Goal: Check status: Check status

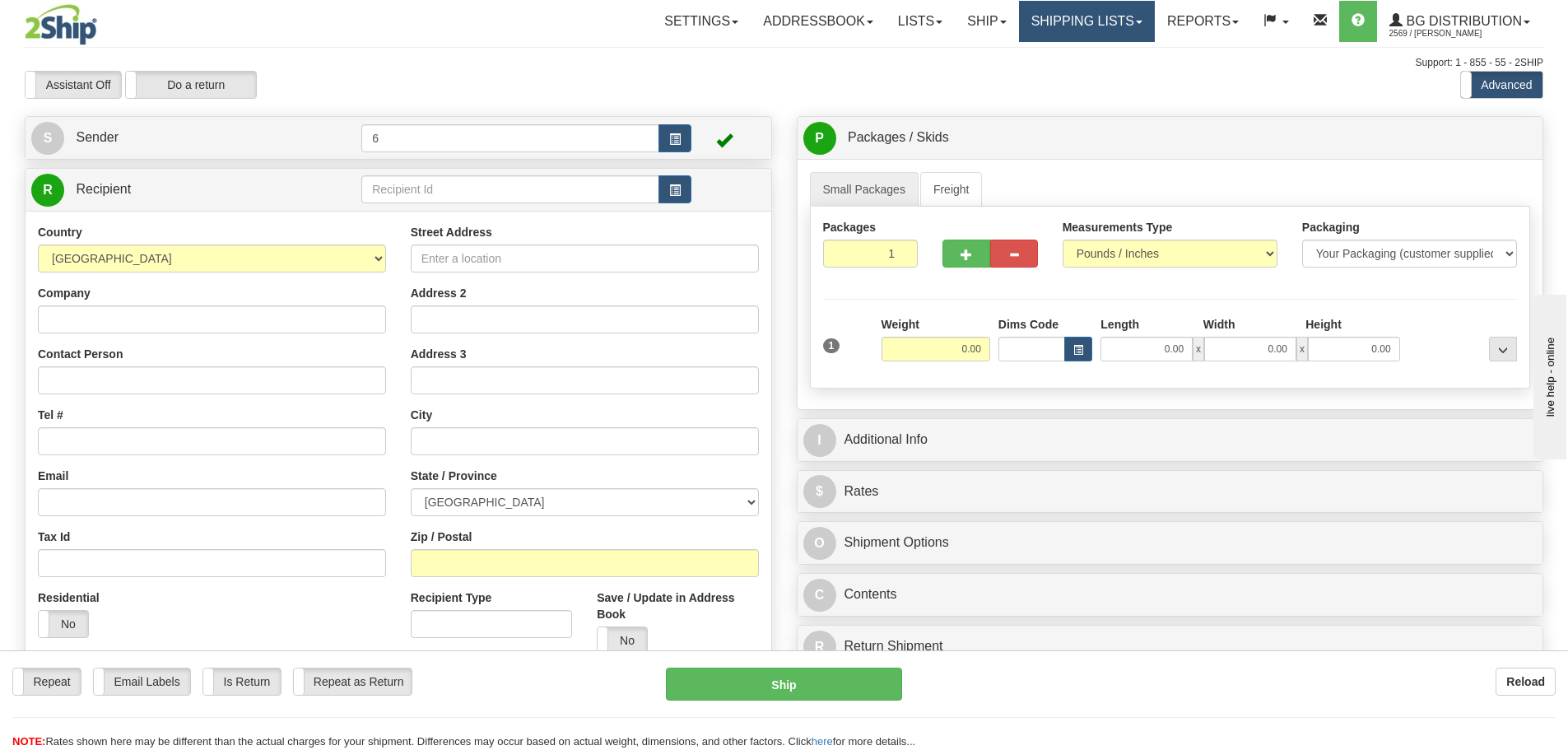
click at [1099, 25] on link "Shipping lists" at bounding box center [1086, 21] width 136 height 41
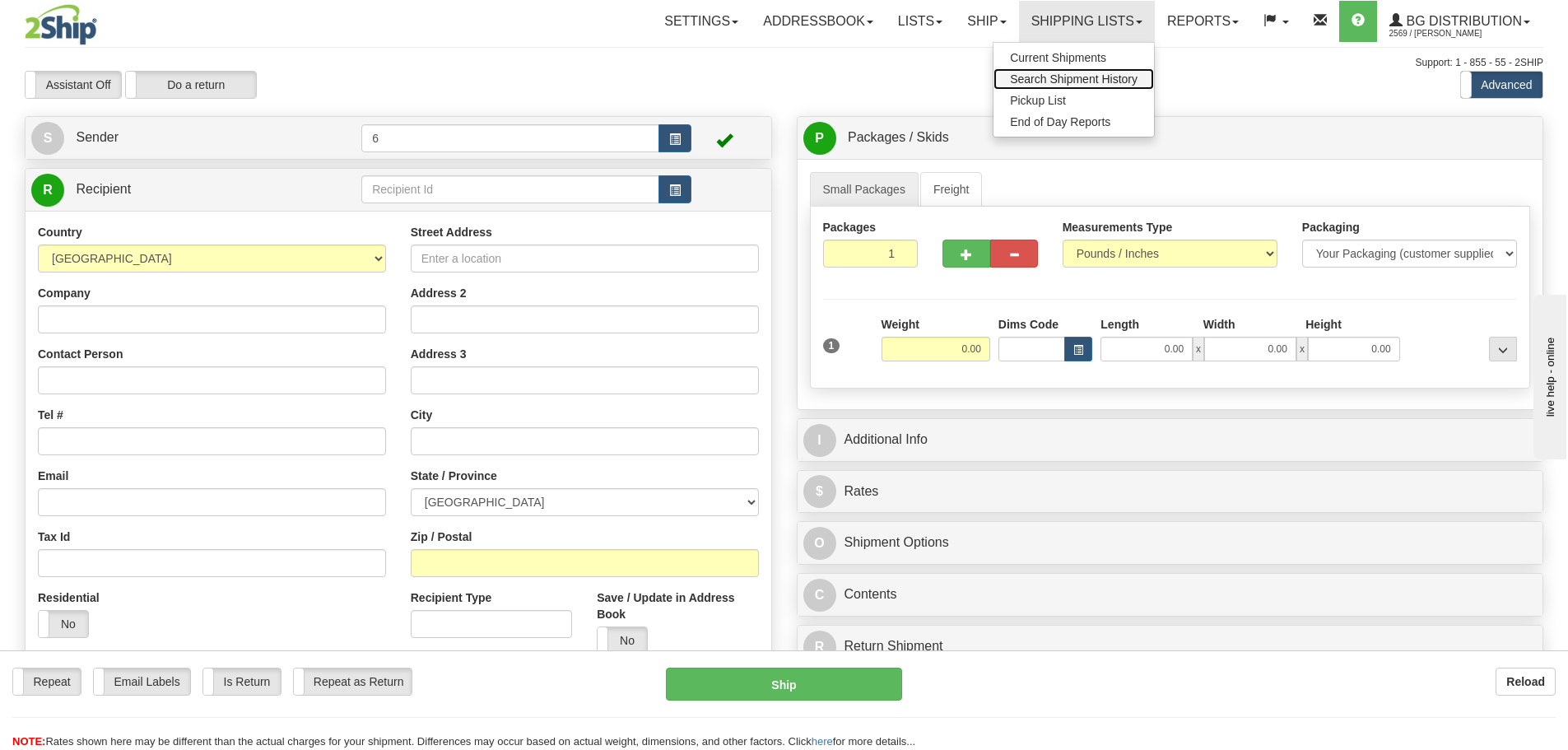
click at [1056, 72] on span "Search Shipment History" at bounding box center [1074, 79] width 128 height 13
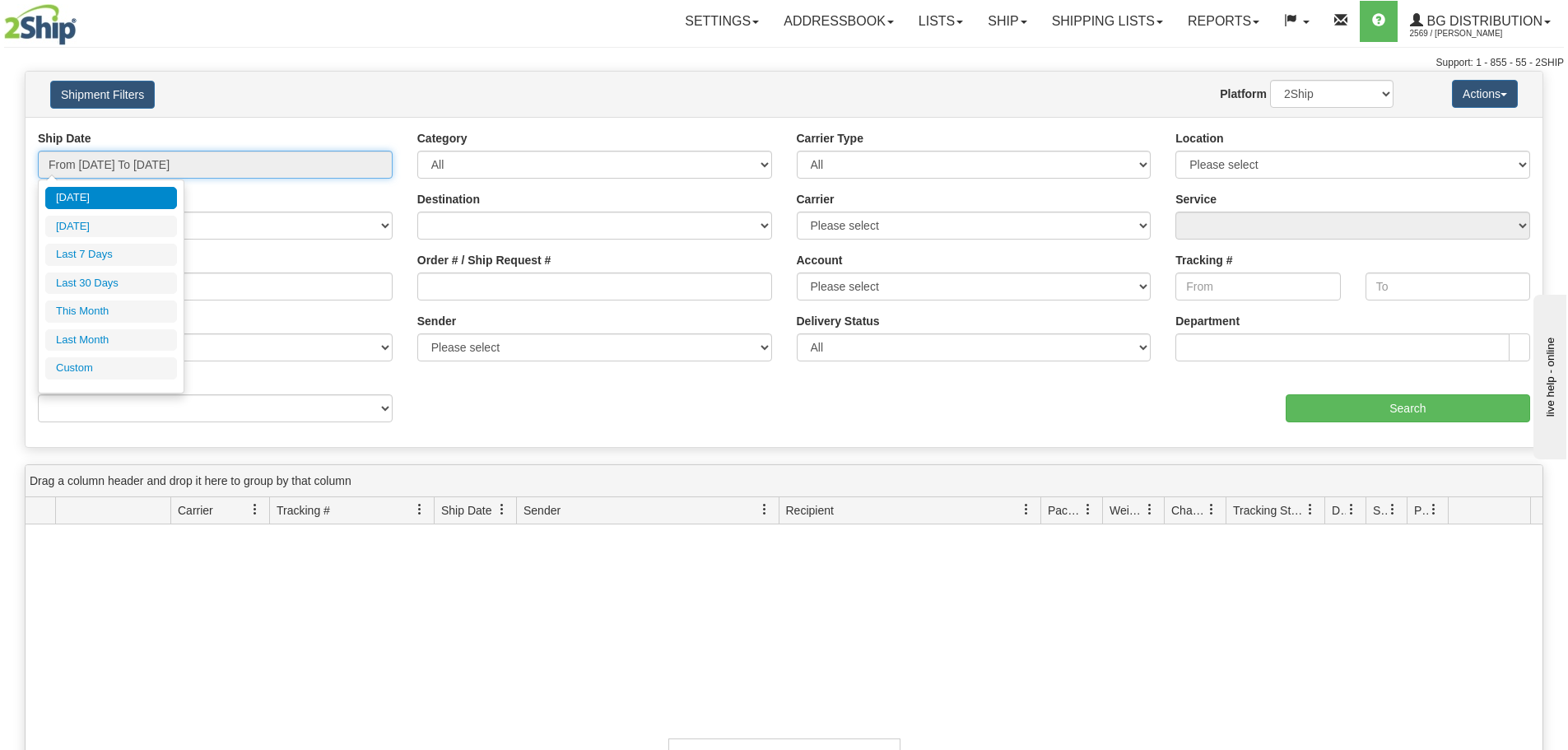
click at [253, 165] on input "From [DATE] To [DATE]" at bounding box center [215, 165] width 355 height 28
click at [86, 362] on li "Custom" at bounding box center [111, 369] width 132 height 22
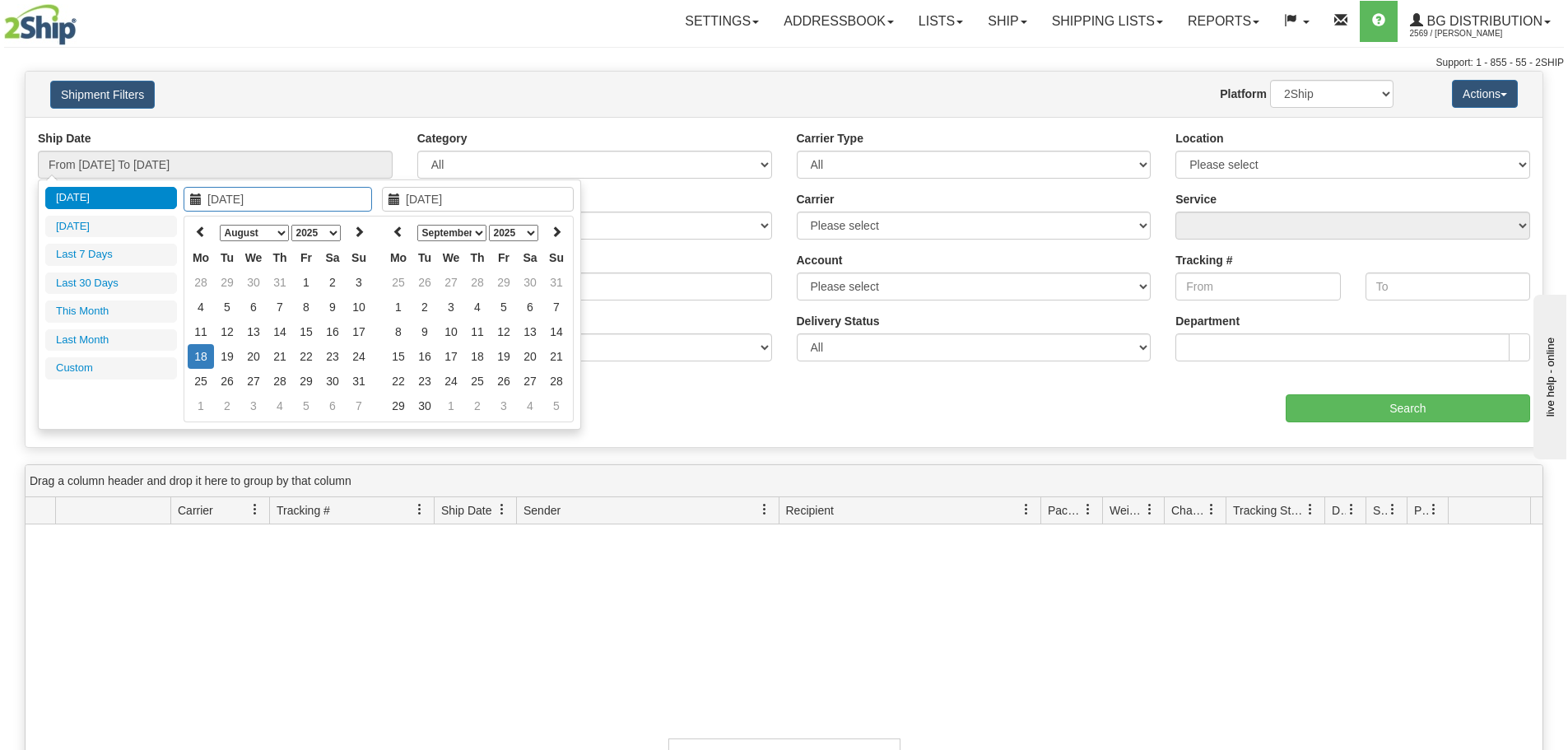
type input "[DATE]"
click at [199, 229] on icon at bounding box center [201, 231] width 11 height 11
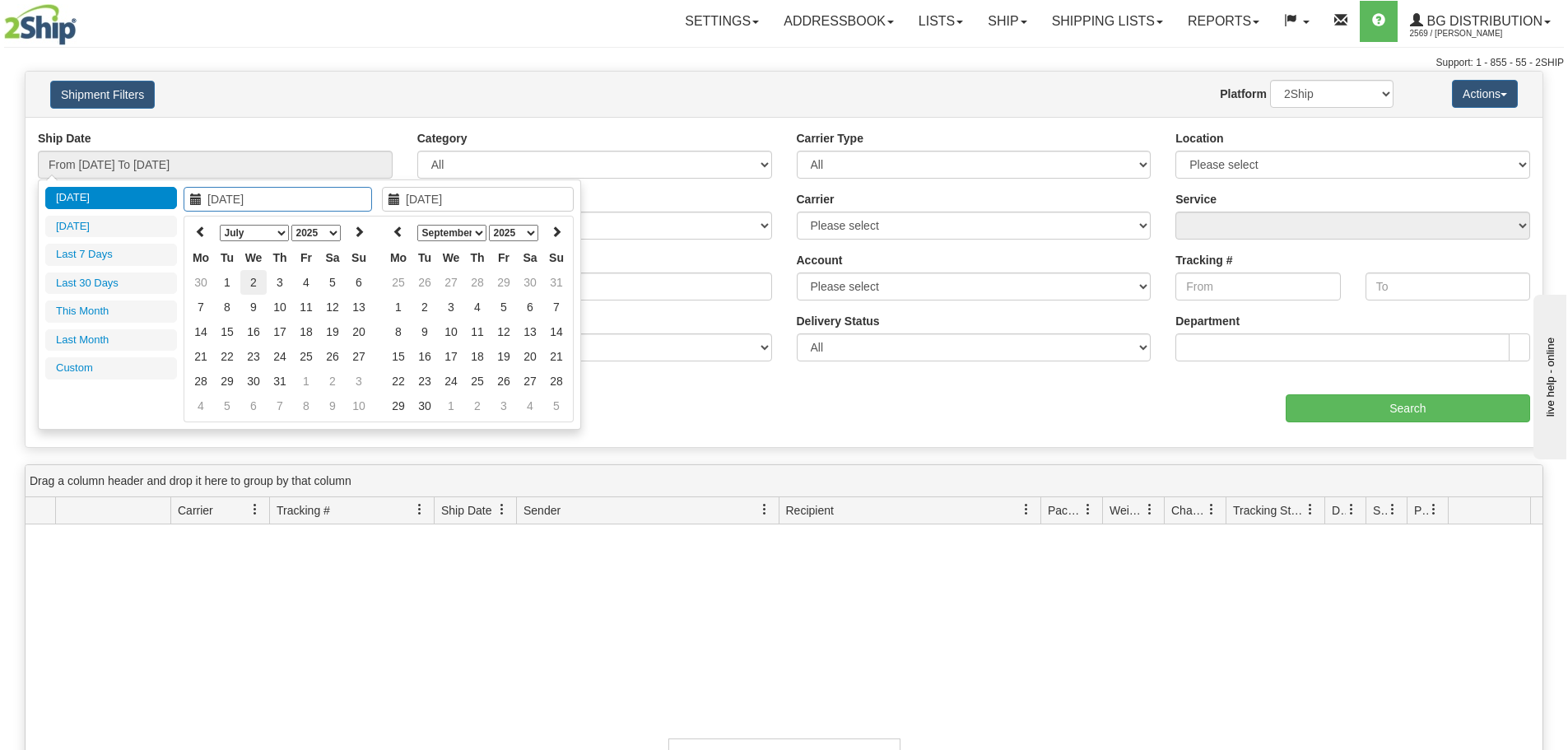
type input "[DATE]"
click at [251, 279] on td "2" at bounding box center [254, 282] width 26 height 25
type input "[DATE]"
click at [251, 279] on td "2" at bounding box center [254, 282] width 26 height 25
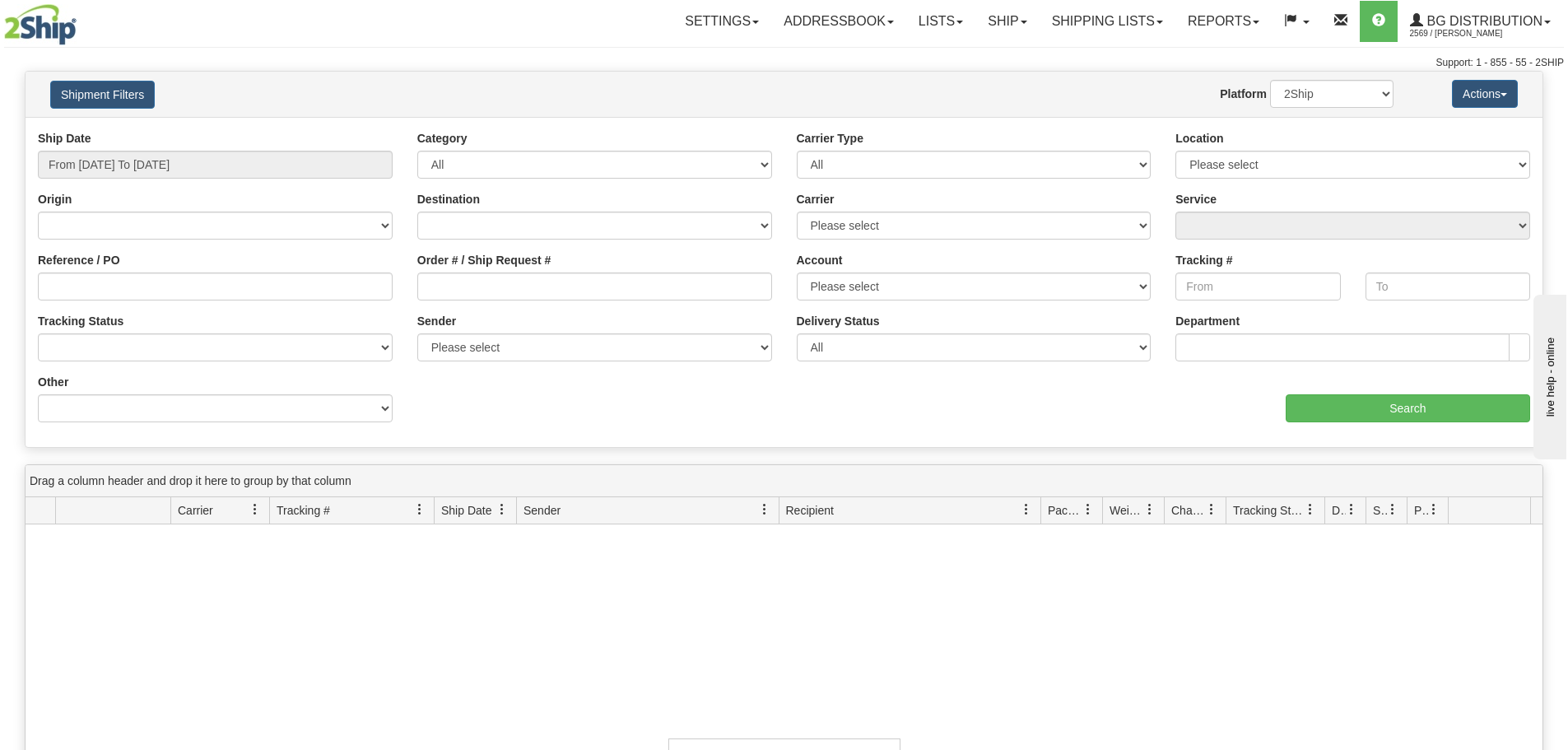
type input "From [DATE] To [DATE]"
click at [1275, 156] on select "Please select [GEOGRAPHIC_DATA] K1B 3W7 [GEOGRAPHIC_DATA] [GEOGRAPHIC_DATA] [GE…" at bounding box center [1352, 165] width 355 height 28
select select "6954"
click at [1175, 151] on select "Please select [GEOGRAPHIC_DATA] K1B 3W7 [GEOGRAPHIC_DATA] [GEOGRAPHIC_DATA] [GE…" at bounding box center [1352, 165] width 355 height 28
click at [1331, 402] on input "Search" at bounding box center [1408, 408] width 245 height 28
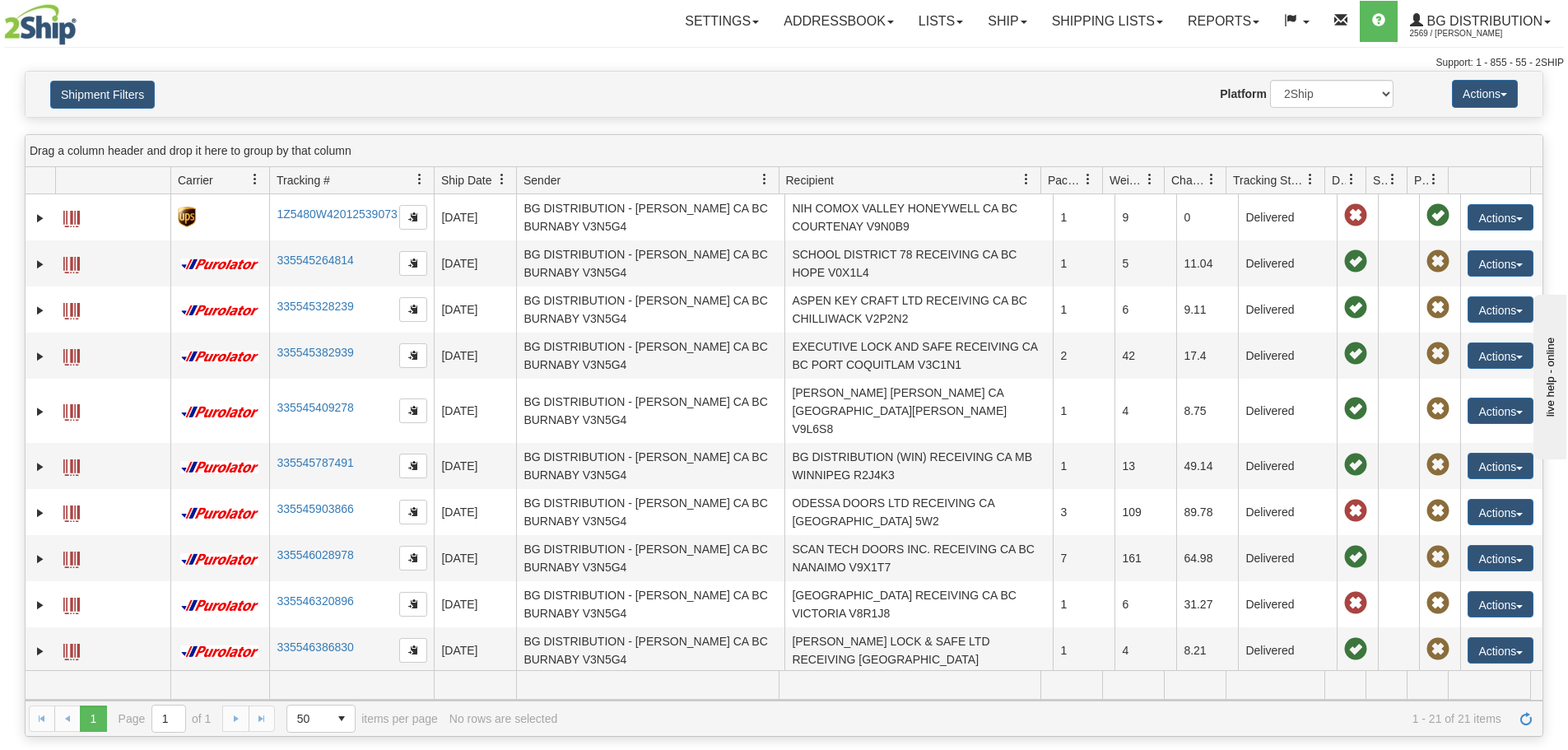
click at [821, 177] on span "Recipient" at bounding box center [810, 181] width 48 height 17
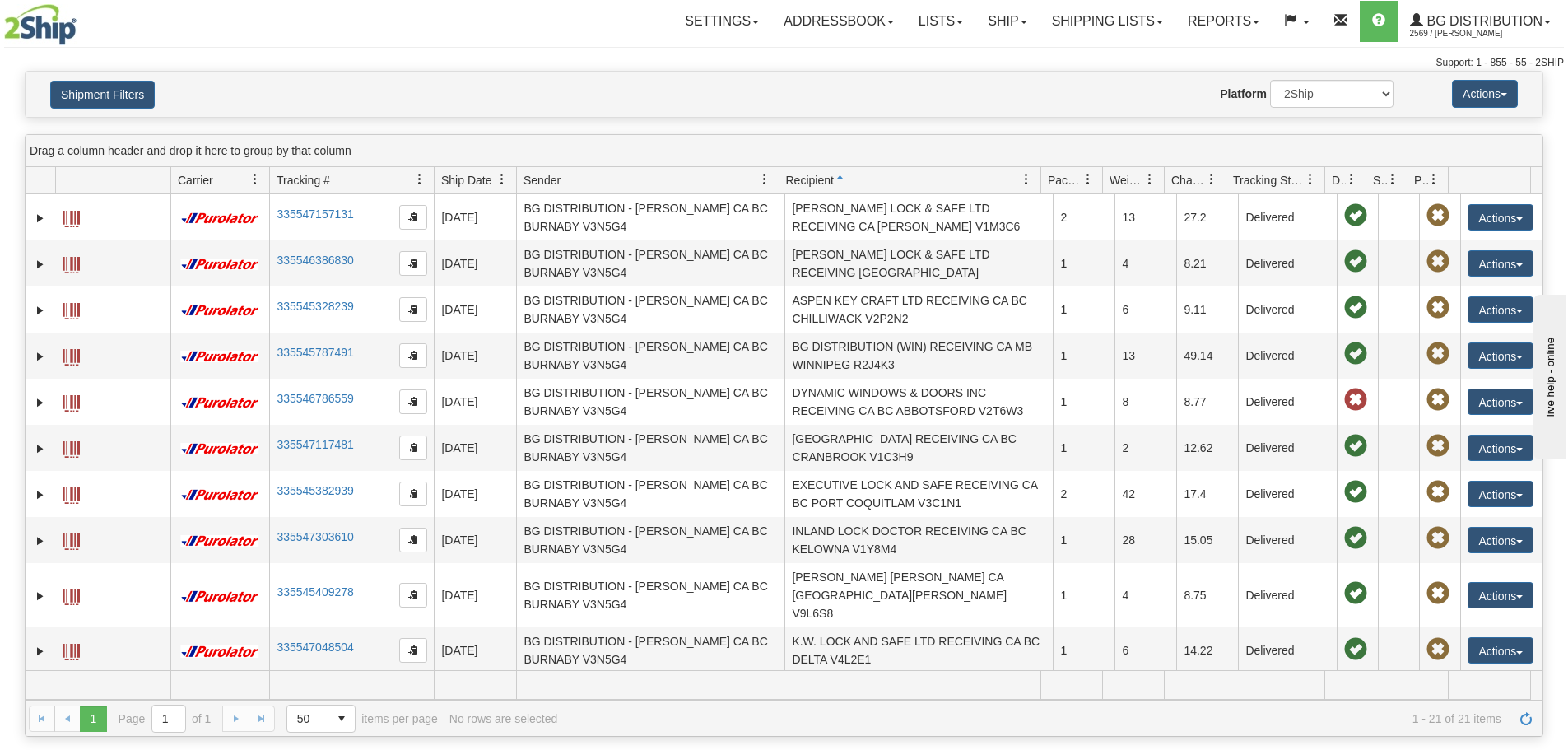
click at [809, 178] on span "Recipient" at bounding box center [810, 181] width 48 height 17
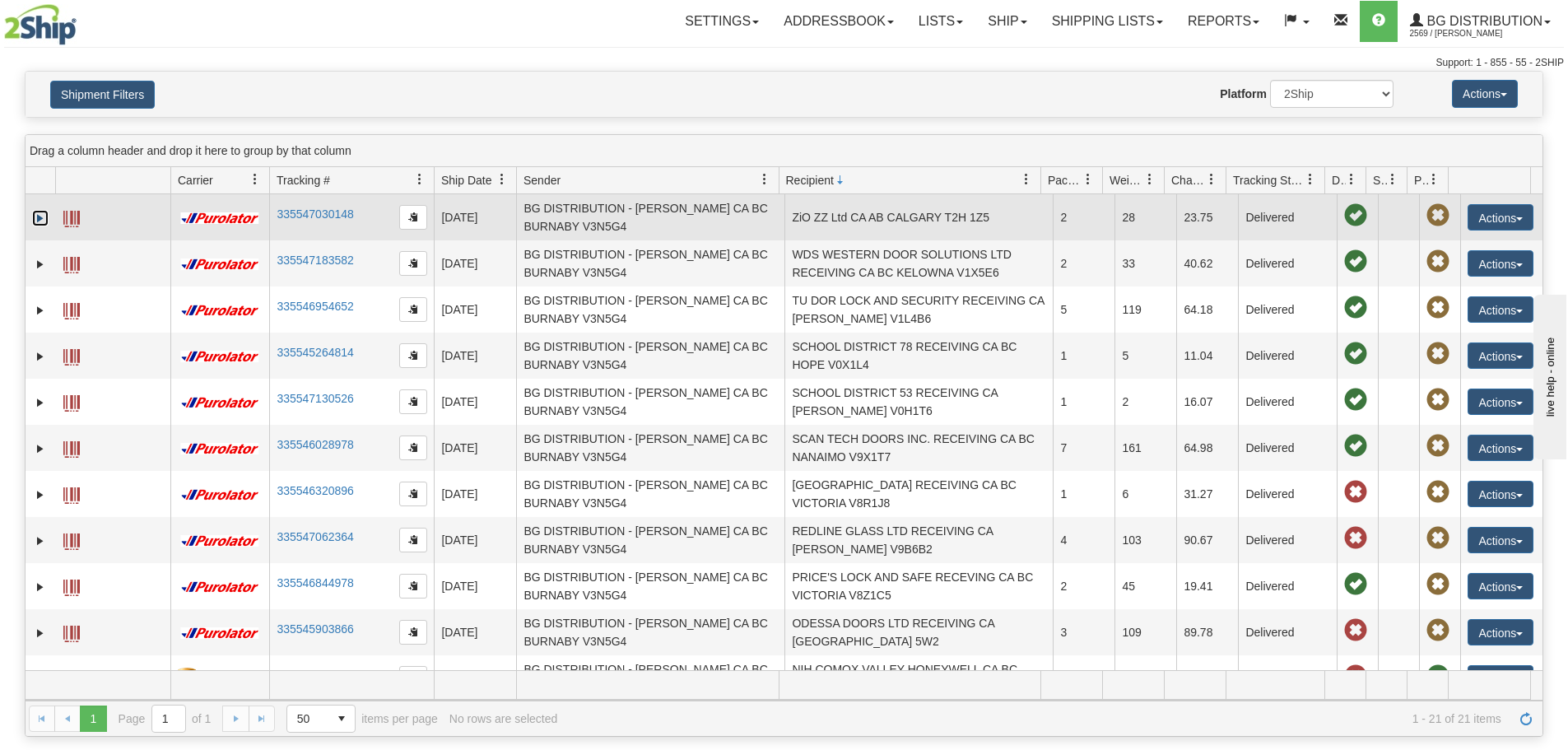
click at [38, 213] on link "Expand" at bounding box center [41, 219] width 17 height 17
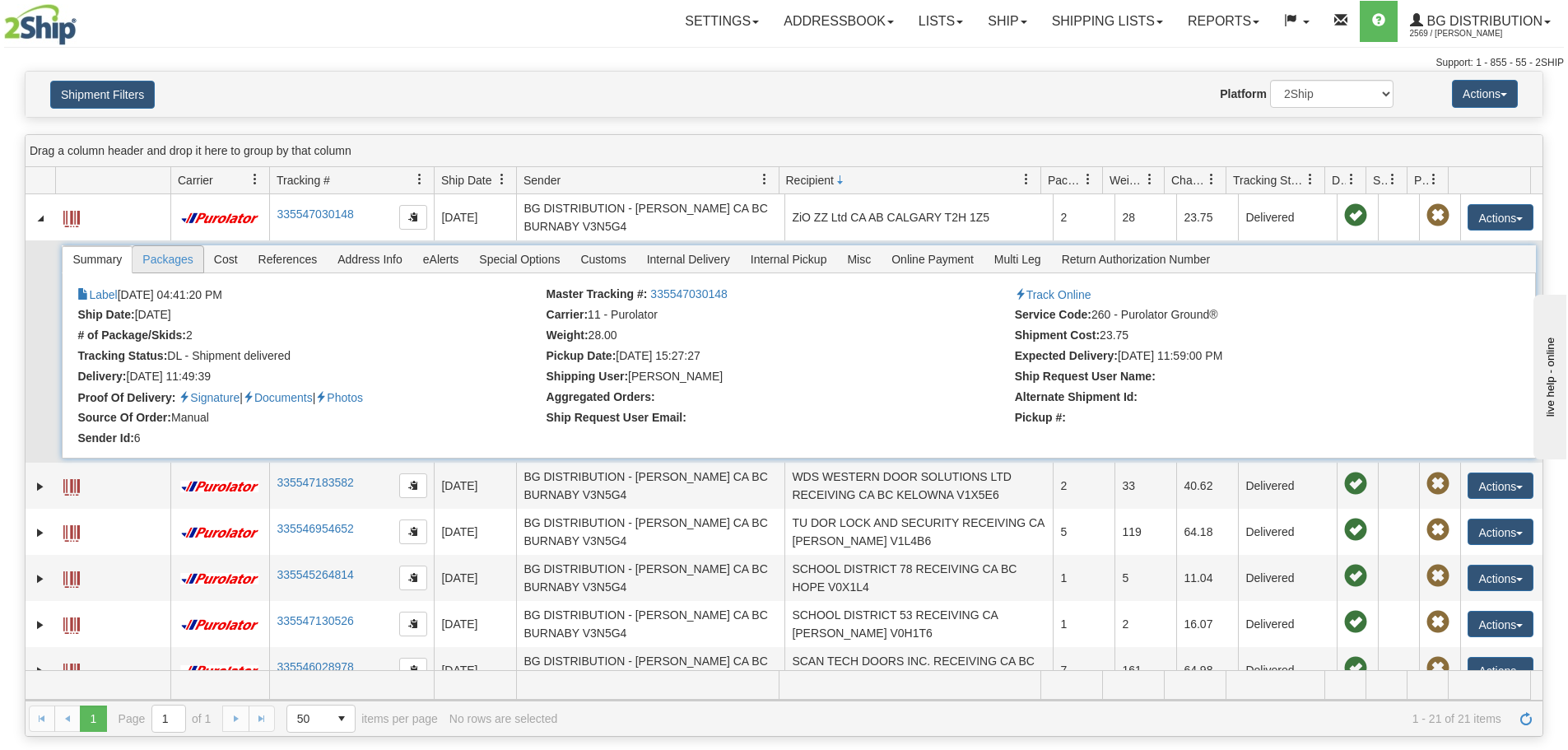
click at [166, 255] on span "Packages" at bounding box center [168, 259] width 70 height 26
